Goal: Transaction & Acquisition: Purchase product/service

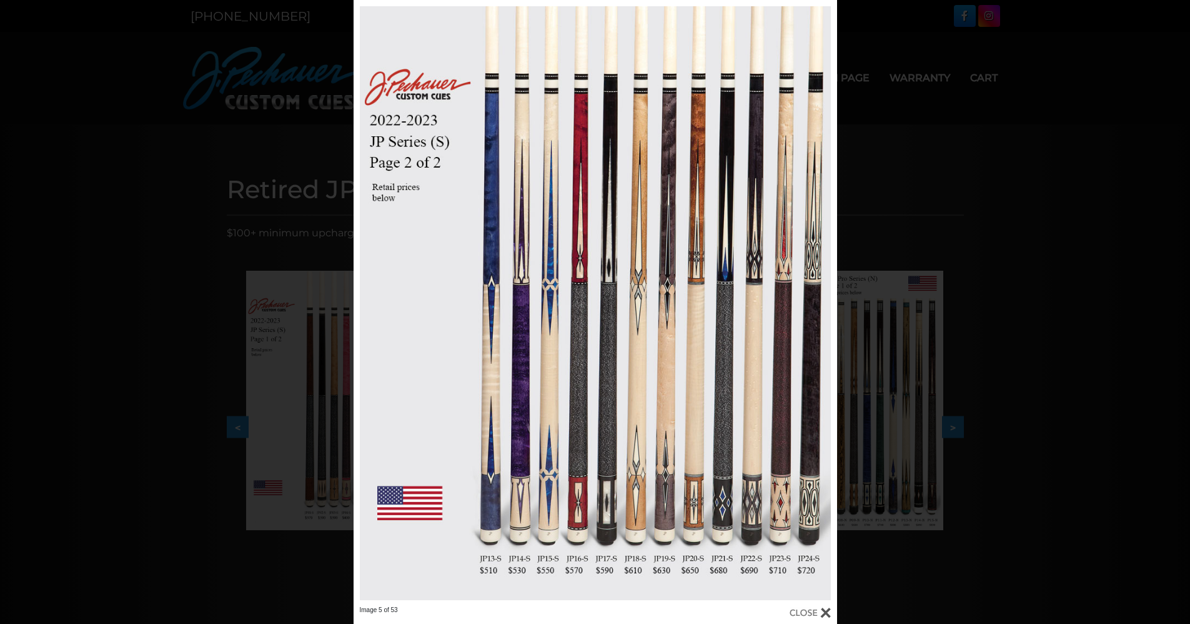
drag, startPoint x: 952, startPoint y: 121, endPoint x: 1012, endPoint y: 196, distance: 95.5
click at [953, 121] on div "Image 5 of 53" at bounding box center [595, 312] width 1190 height 624
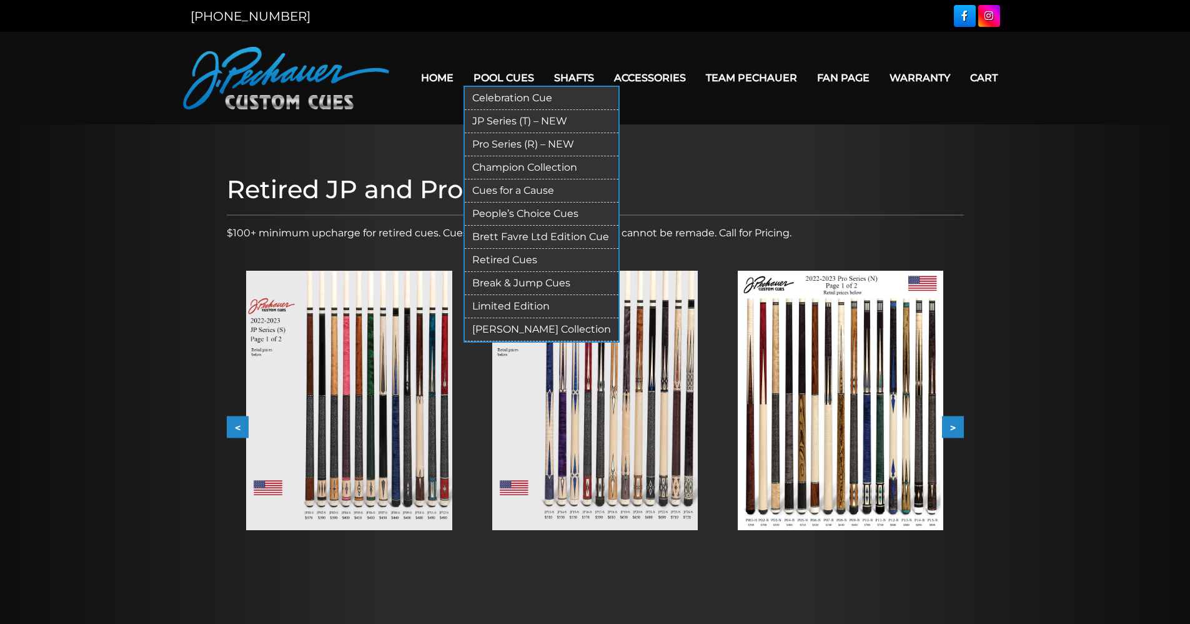
click at [522, 120] on link "JP Series (T) – NEW" at bounding box center [542, 121] width 154 height 23
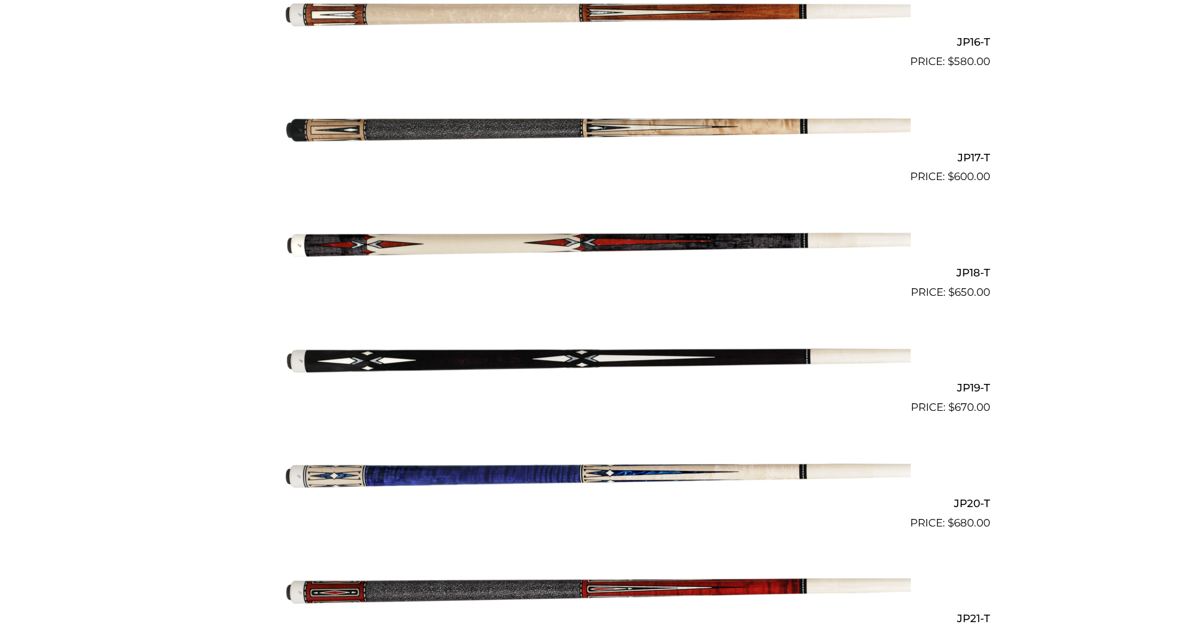
scroll to position [2182, 0]
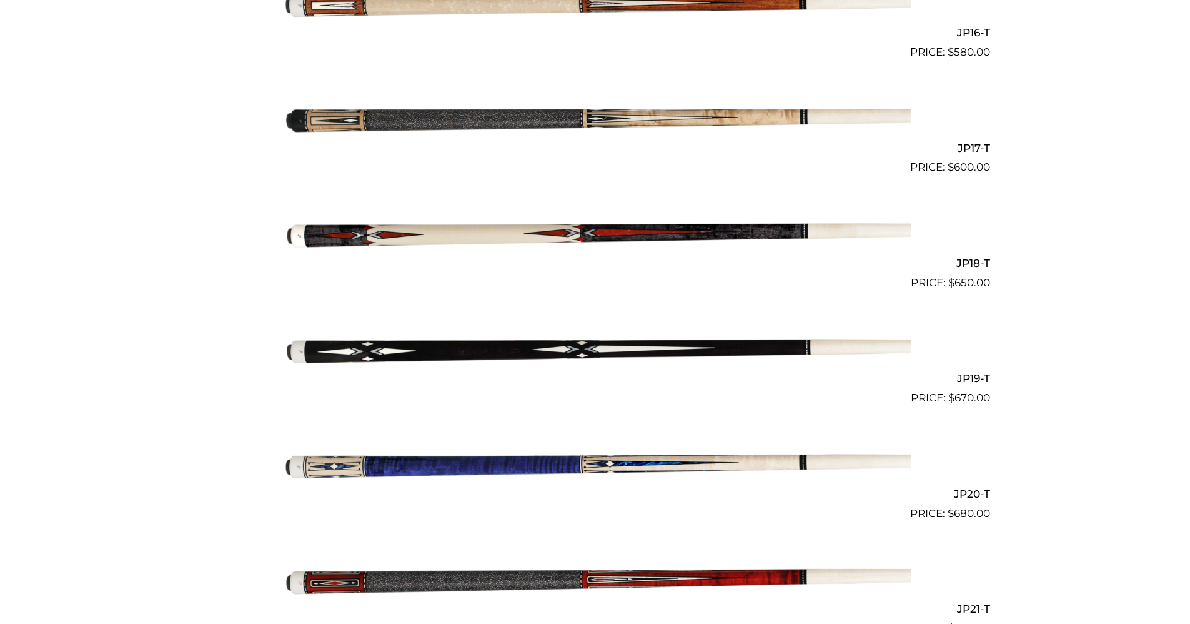
click at [605, 349] on img at bounding box center [595, 348] width 631 height 105
